Goal: Information Seeking & Learning: Learn about a topic

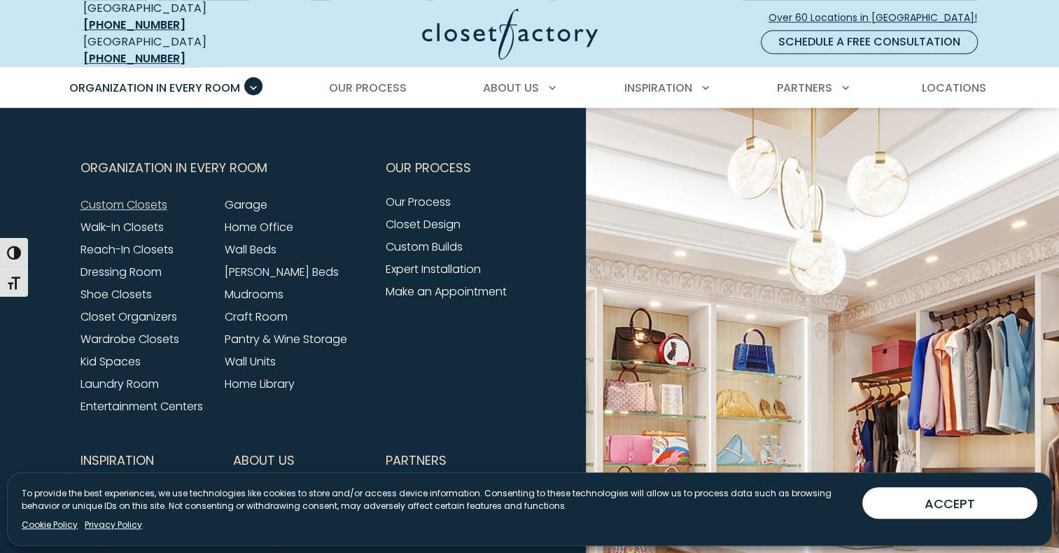
scroll to position [4770, 0]
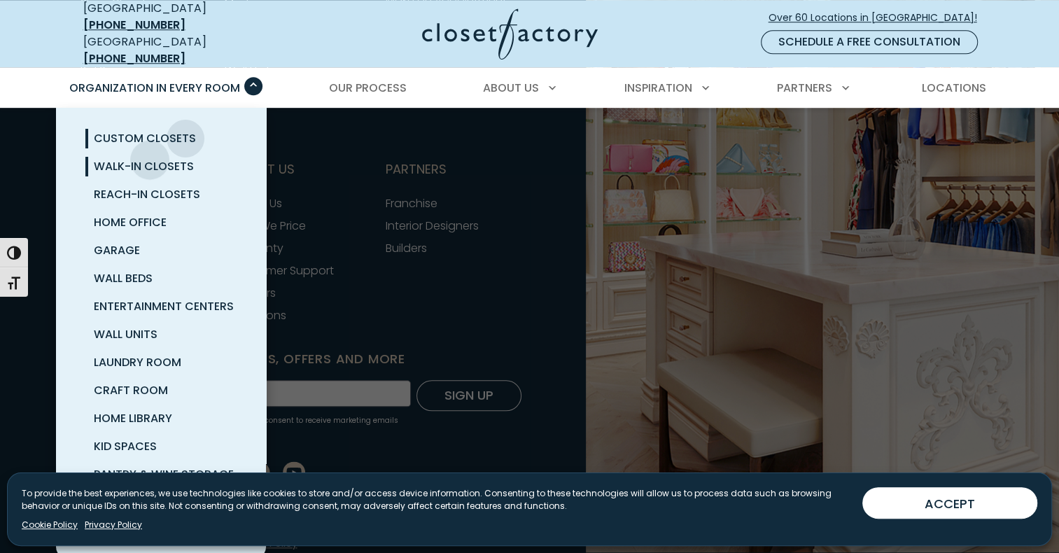
click at [150, 158] on span "Walk-In Closets" at bounding box center [144, 166] width 100 height 16
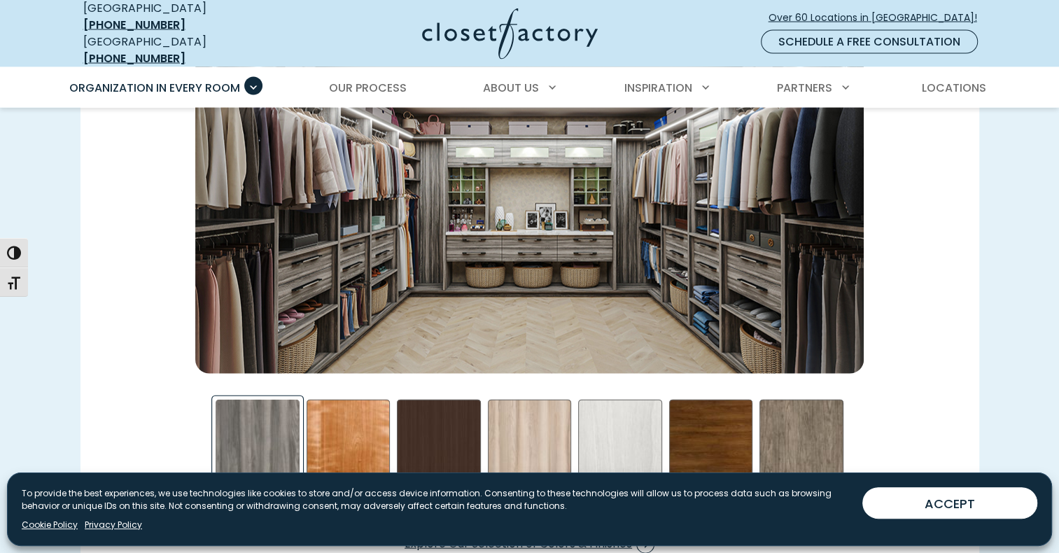
scroll to position [2123, 0]
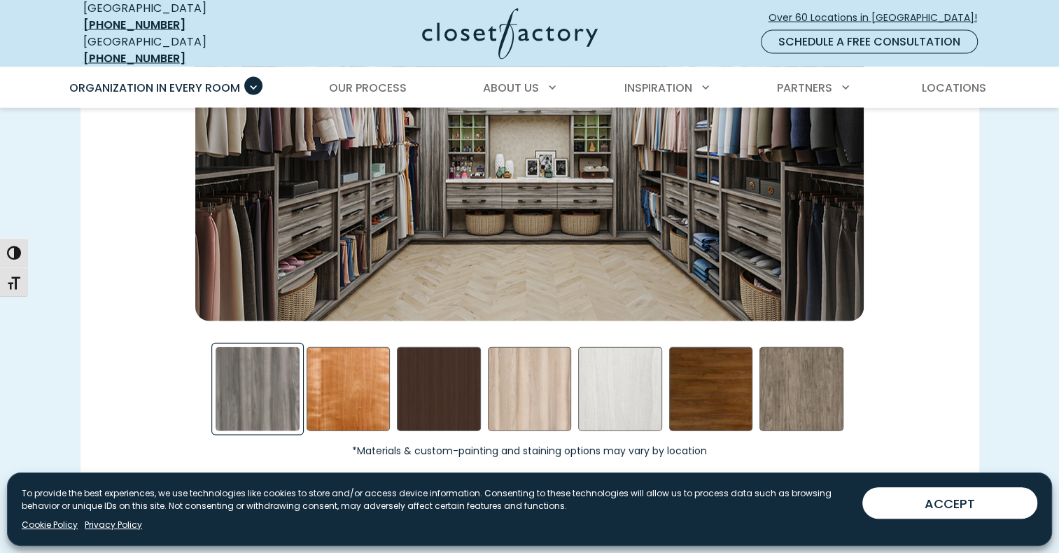
drag, startPoint x: 1057, startPoint y: 232, endPoint x: 1053, endPoint y: 216, distance: 17.2
click at [1053, 216] on div "The Industry’s Largest Selection of Colors, Finishes, and Accessories Customize…" at bounding box center [529, 123] width 1059 height 911
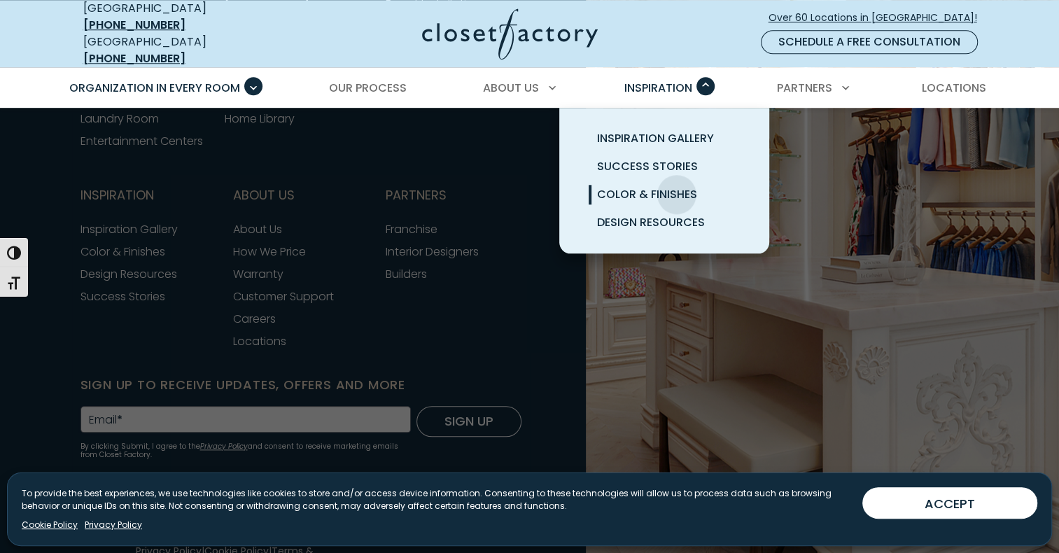
scroll to position [4922, 0]
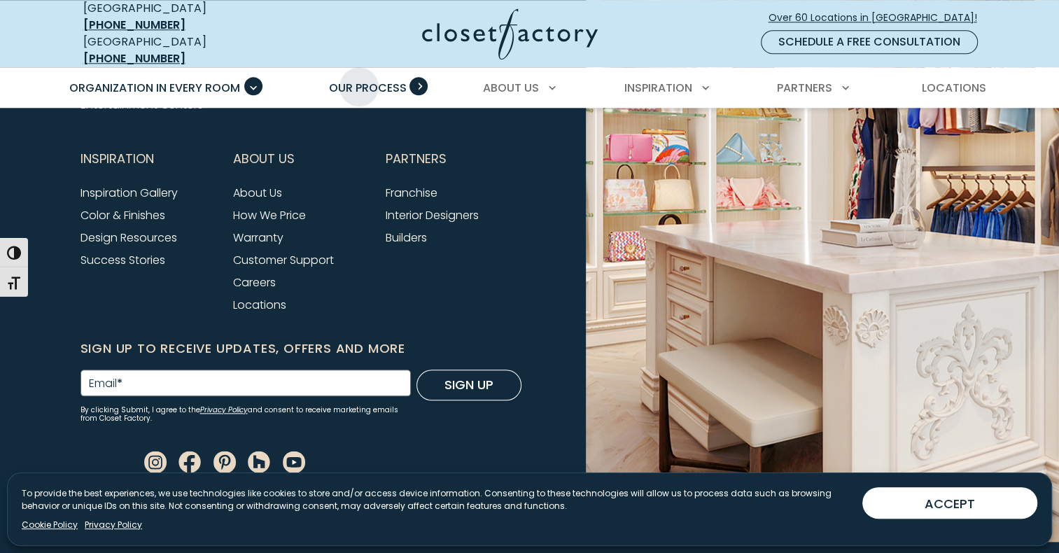
click at [359, 80] on span "Our Process" at bounding box center [368, 88] width 78 height 16
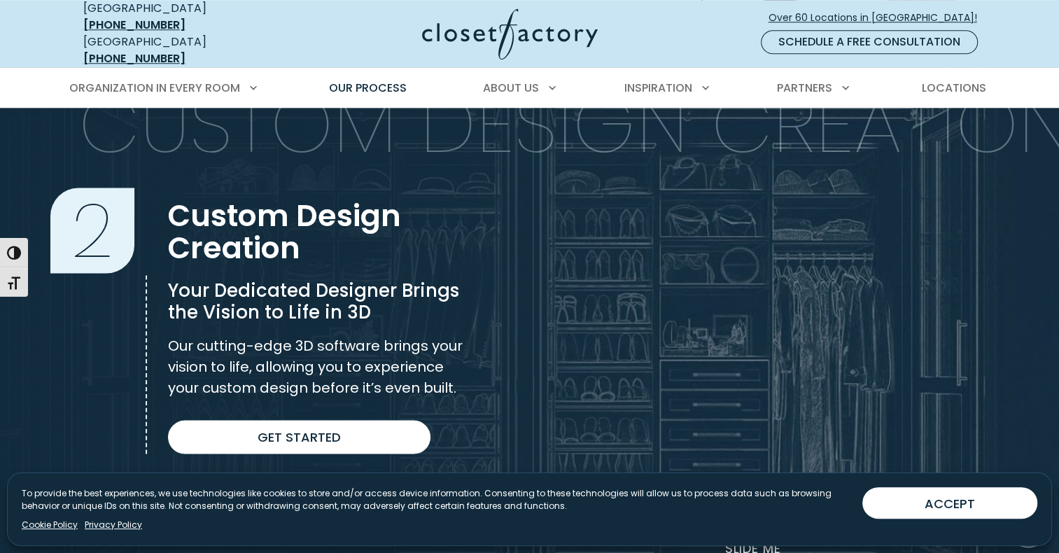
scroll to position [529, 0]
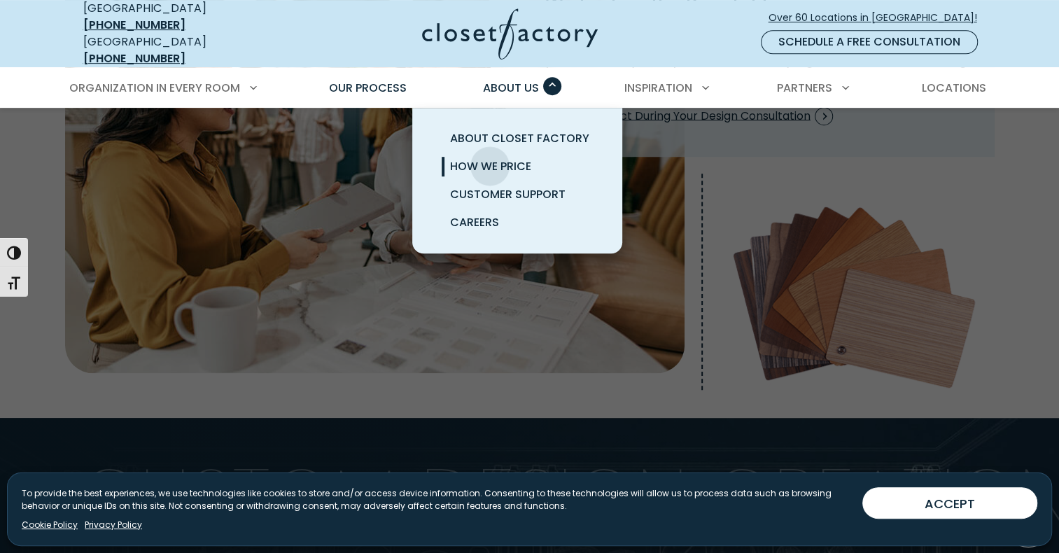
click at [490, 158] on span "How We Price" at bounding box center [490, 166] width 81 height 16
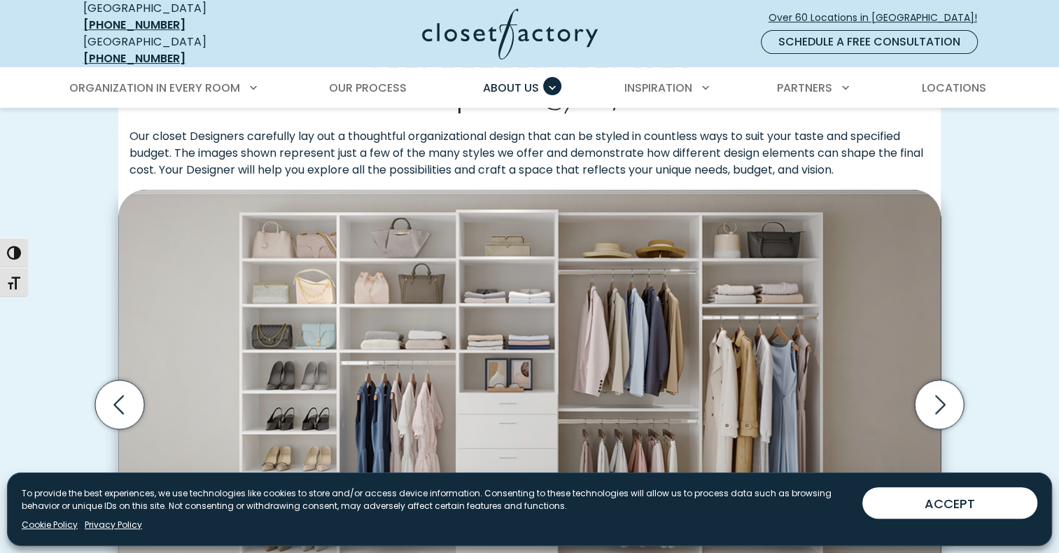
scroll to position [746, 0]
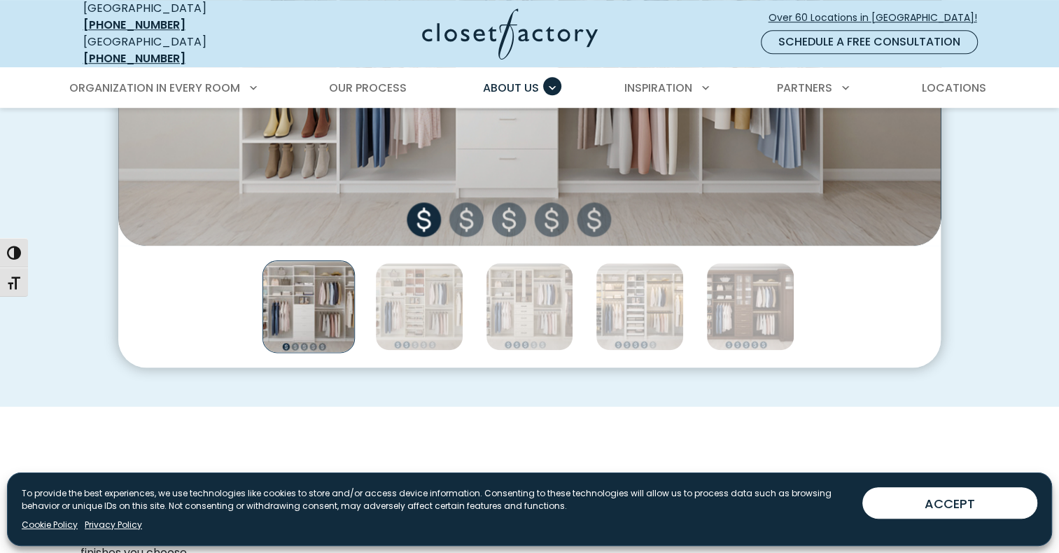
click at [470, 222] on img "Thumbnail Gallery" at bounding box center [529, 31] width 822 height 428
click at [515, 219] on img "Thumbnail Gallery" at bounding box center [529, 31] width 822 height 428
drag, startPoint x: 545, startPoint y: 218, endPoint x: 563, endPoint y: 216, distance: 17.6
click at [547, 217] on img "Thumbnail Gallery" at bounding box center [529, 31] width 822 height 428
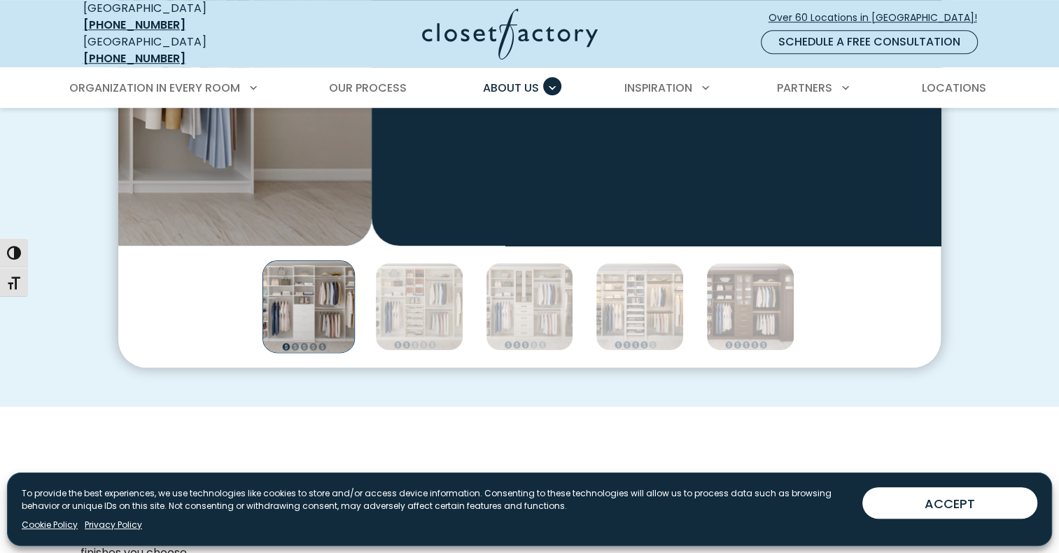
drag, startPoint x: 778, startPoint y: 183, endPoint x: 222, endPoint y: 174, distance: 555.8
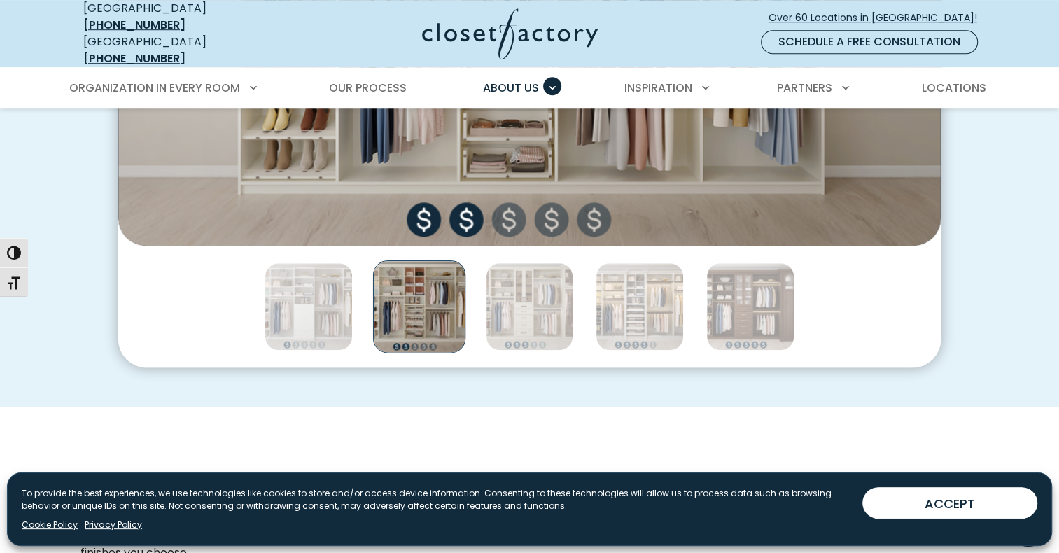
scroll to position [373, 0]
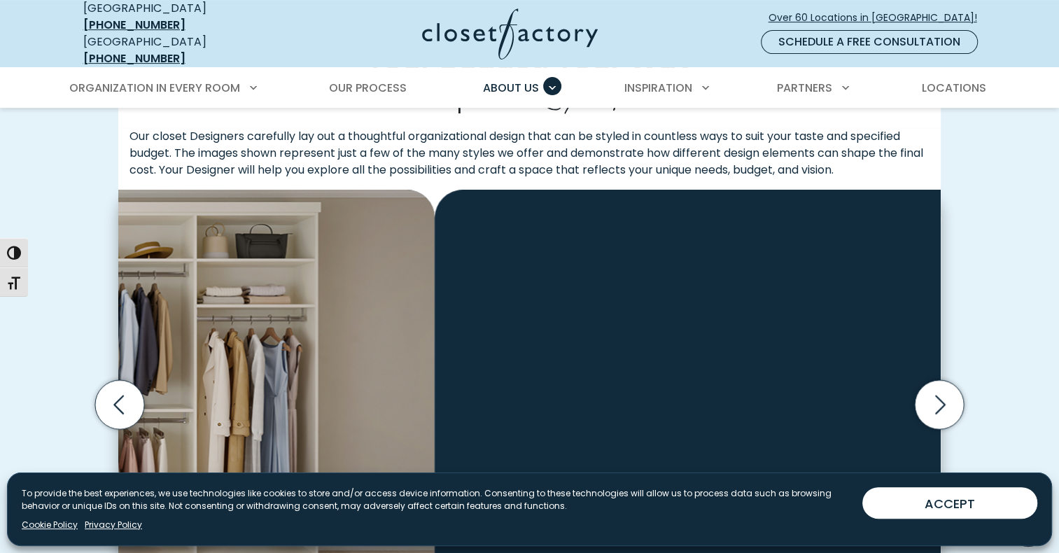
drag, startPoint x: 798, startPoint y: 295, endPoint x: 292, endPoint y: 276, distance: 506.4
click at [292, 276] on img "Thumbnail Gallery" at bounding box center [23, 404] width 822 height 428
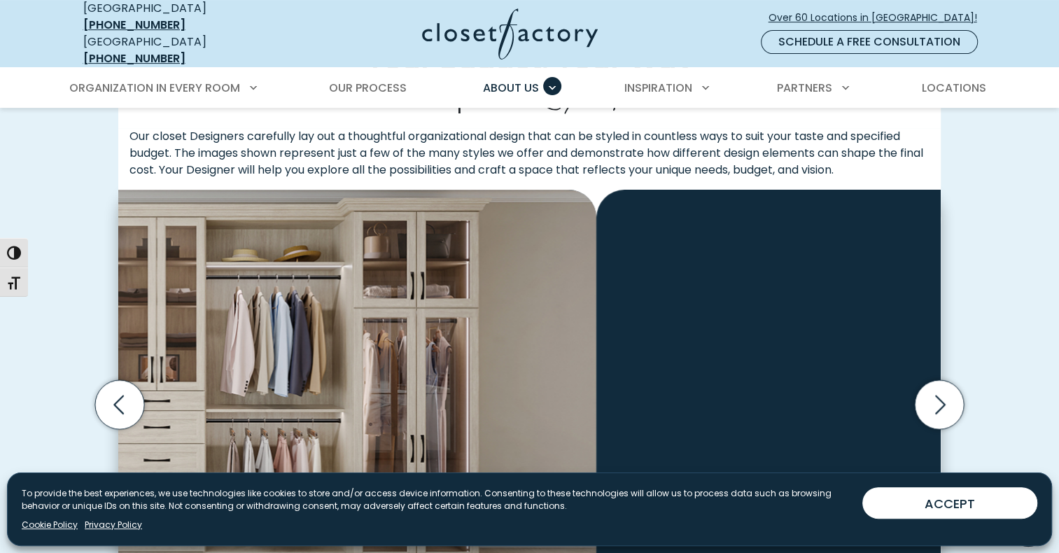
drag, startPoint x: 739, startPoint y: 275, endPoint x: 286, endPoint y: 275, distance: 453.5
click at [292, 275] on img "Thumbnail Gallery" at bounding box center [185, 404] width 822 height 428
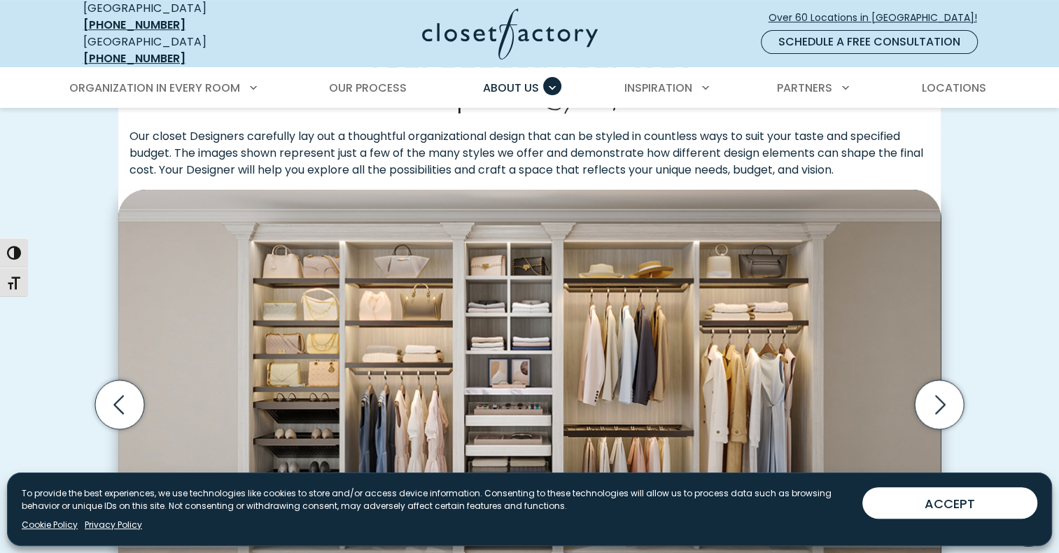
drag, startPoint x: 701, startPoint y: 299, endPoint x: 634, endPoint y: 272, distance: 72.3
click at [595, 176] on div "Your Budget, Your Way From Simple to Spectacular Our closet Designers carefully…" at bounding box center [529, 384] width 915 height 711
click at [950, 353] on div "Your Budget, Your Way From Simple to Spectacular Our closet Designers carefully…" at bounding box center [529, 384] width 915 height 711
drag, startPoint x: 901, startPoint y: 337, endPoint x: 918, endPoint y: 324, distance: 22.0
click at [911, 239] on img "Thumbnail Gallery" at bounding box center [529, 404] width 822 height 428
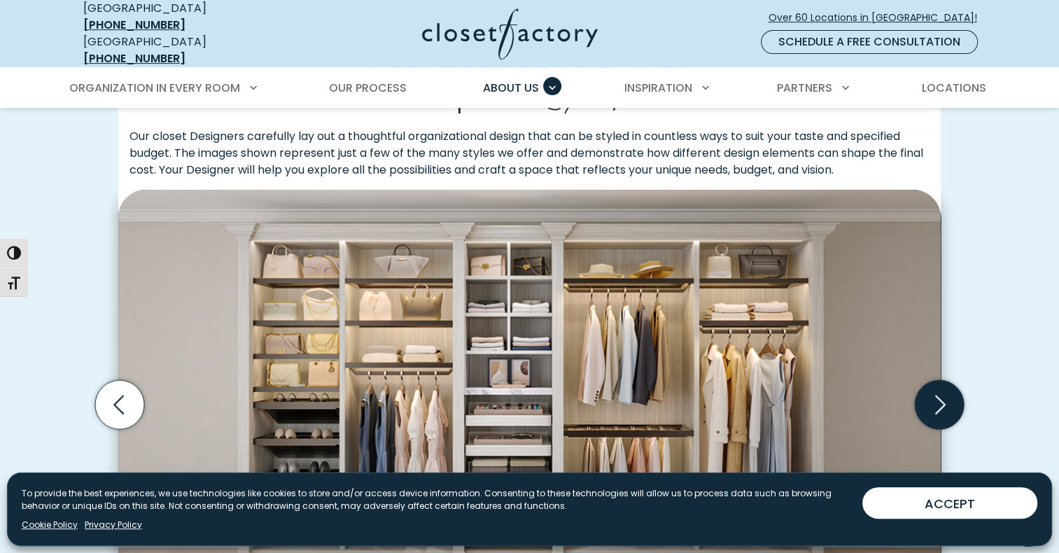
click at [938, 398] on icon "Next slide" at bounding box center [939, 403] width 49 height 49
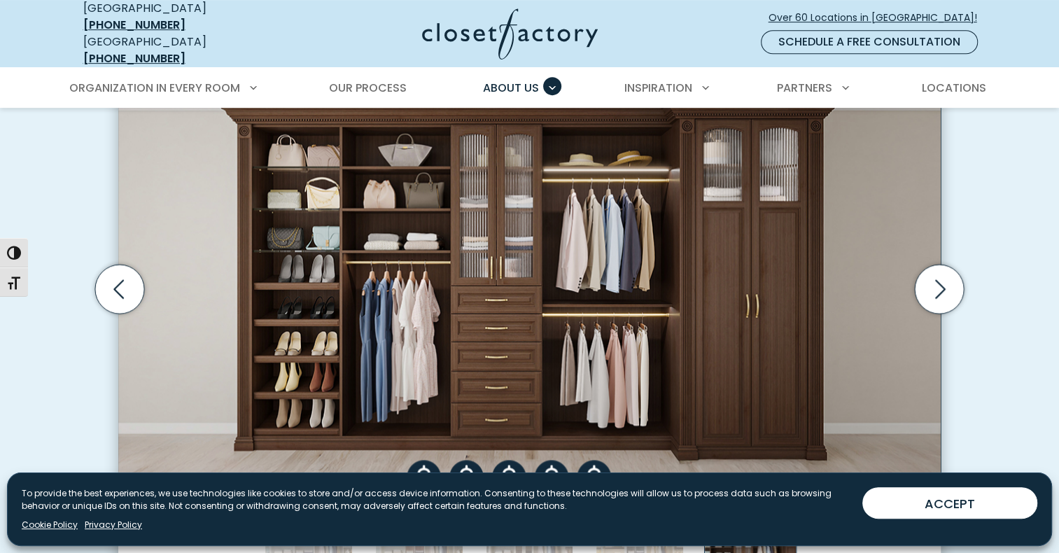
scroll to position [502, 0]
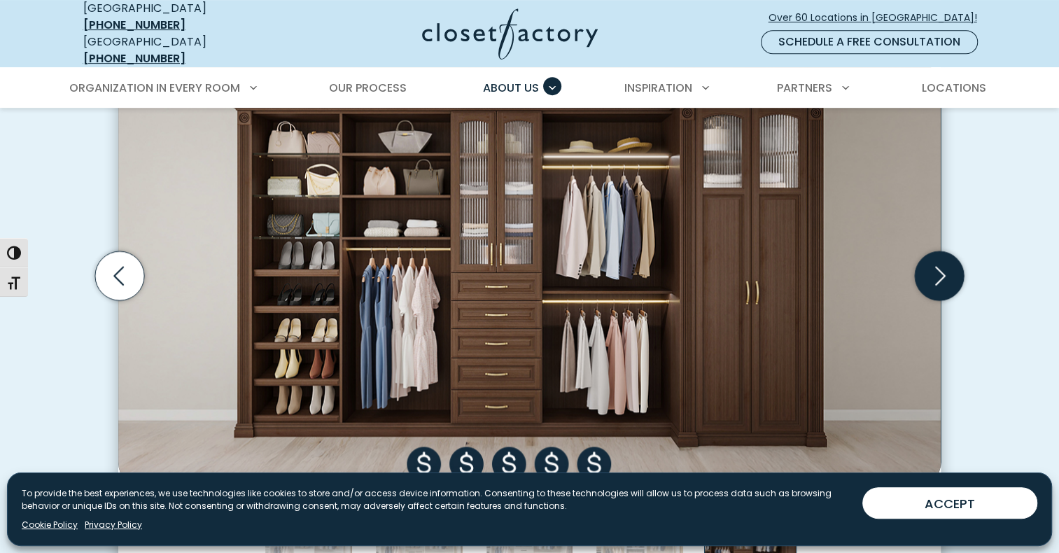
click at [931, 268] on icon "Next slide" at bounding box center [939, 275] width 49 height 49
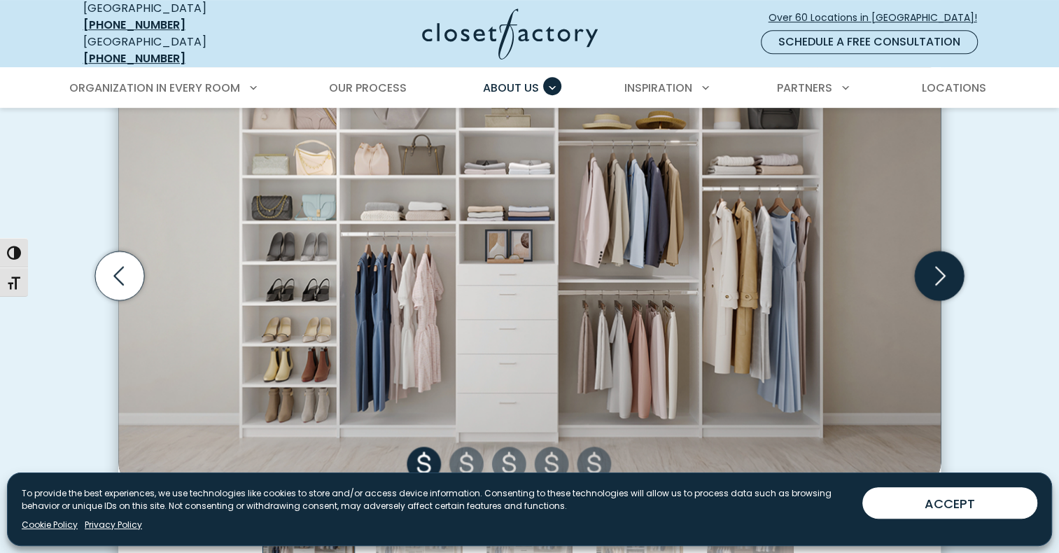
click at [931, 268] on icon "Next slide" at bounding box center [939, 275] width 49 height 49
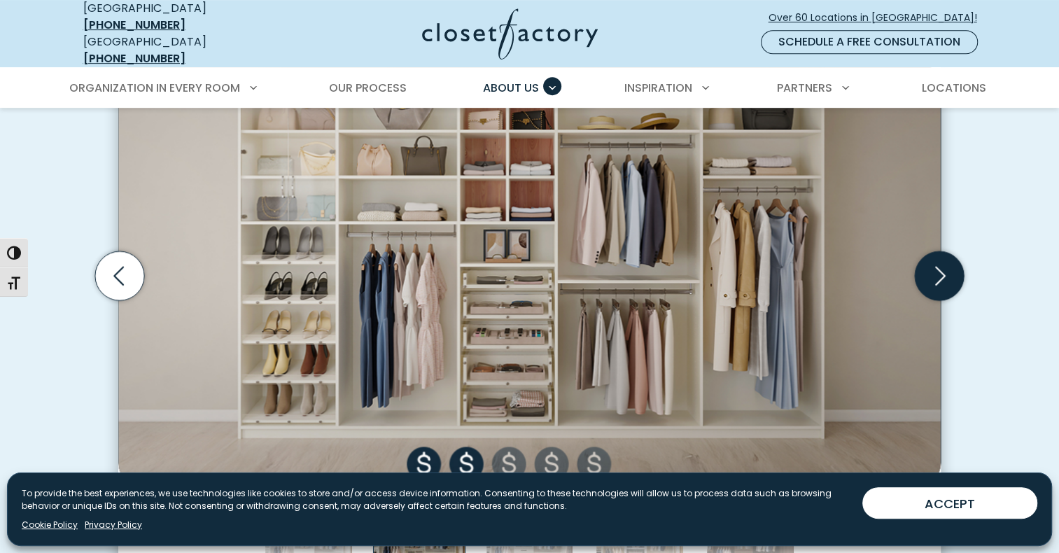
click at [931, 268] on icon "Next slide" at bounding box center [939, 275] width 49 height 49
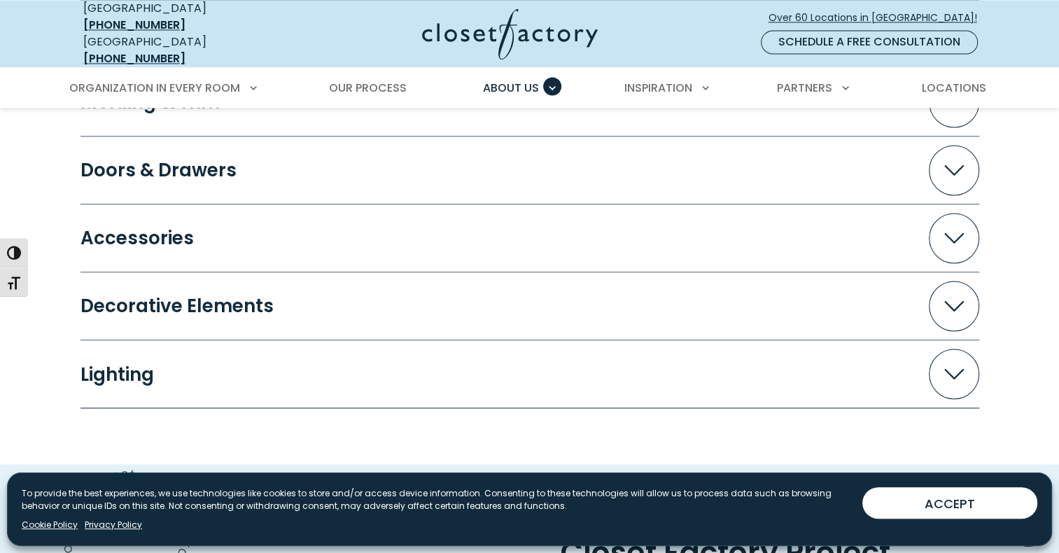
scroll to position [1248, 0]
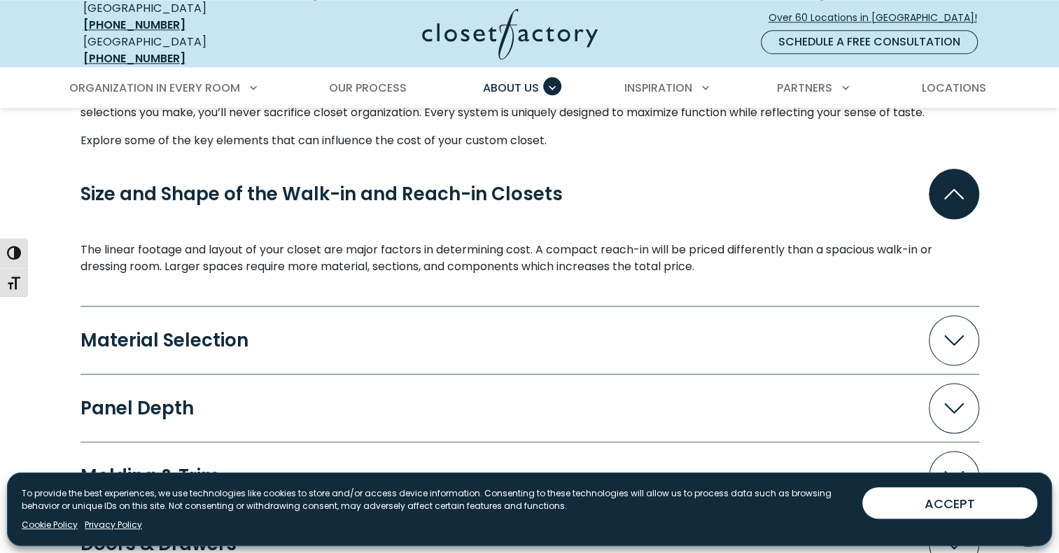
click at [178, 331] on div "Material Selection" at bounding box center [169, 340] width 179 height 18
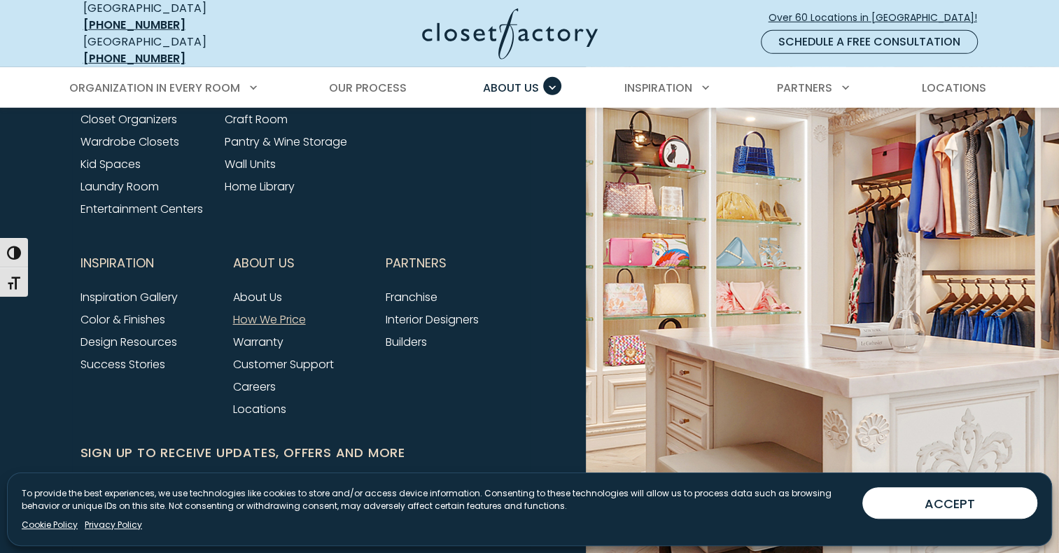
scroll to position [3207, 0]
